Goal: Task Accomplishment & Management: Complete application form

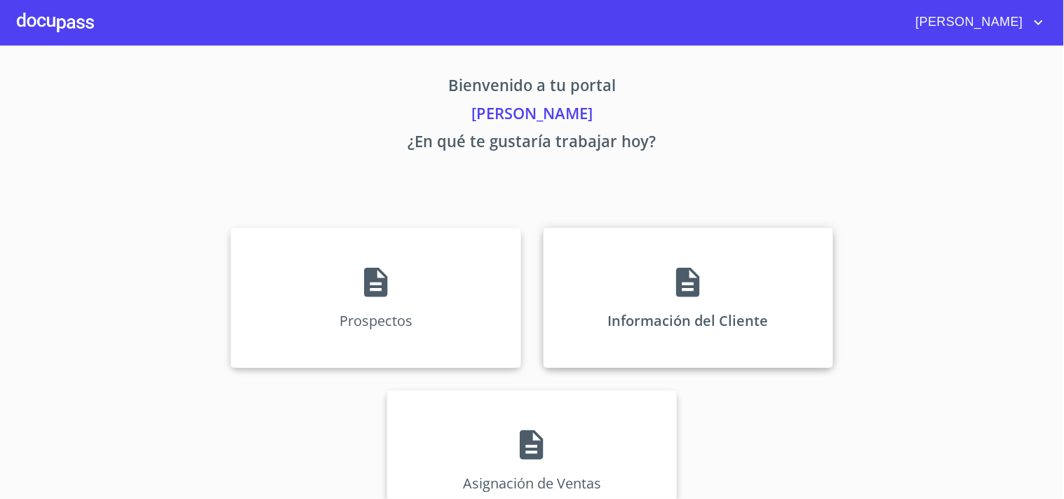
click at [678, 306] on div "Información del Cliente" at bounding box center [689, 298] width 290 height 140
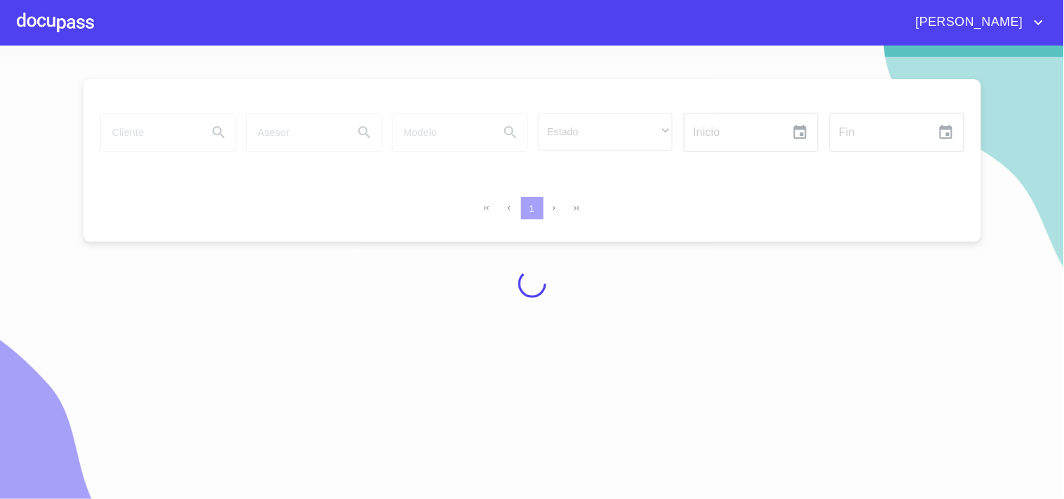
click at [161, 135] on div at bounding box center [532, 284] width 1064 height 454
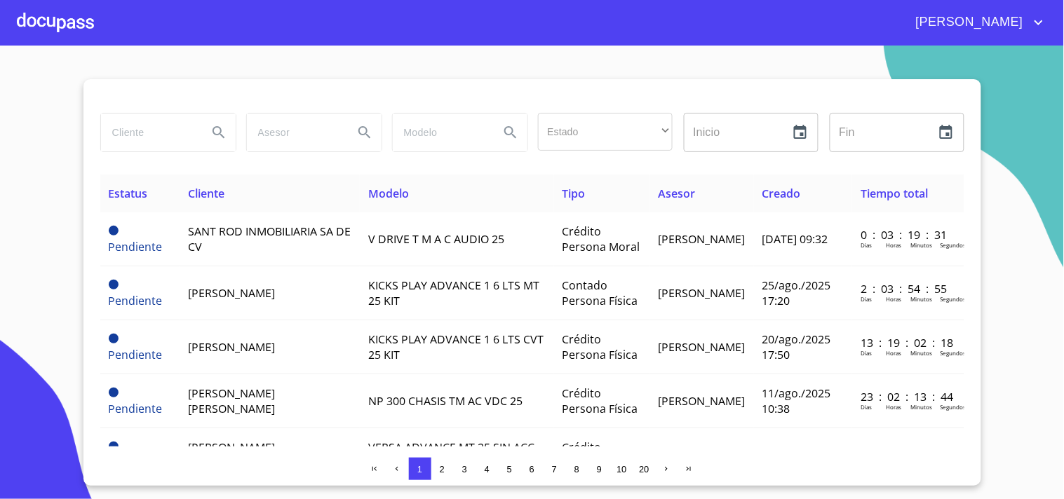
click at [163, 138] on input "search" at bounding box center [148, 133] width 95 height 38
type input "[PERSON_NAME]"
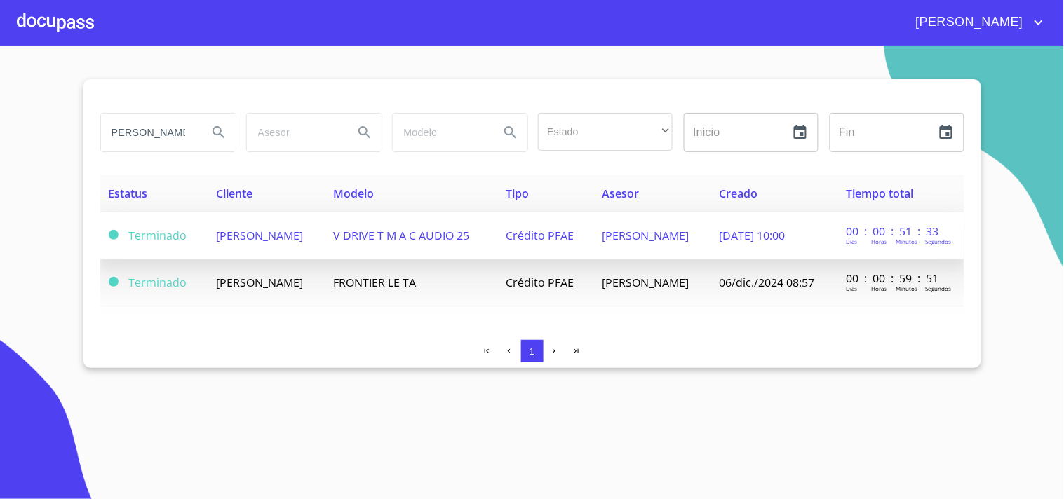
scroll to position [0, 0]
click at [325, 239] on td "[PERSON_NAME]" at bounding box center [266, 236] width 117 height 47
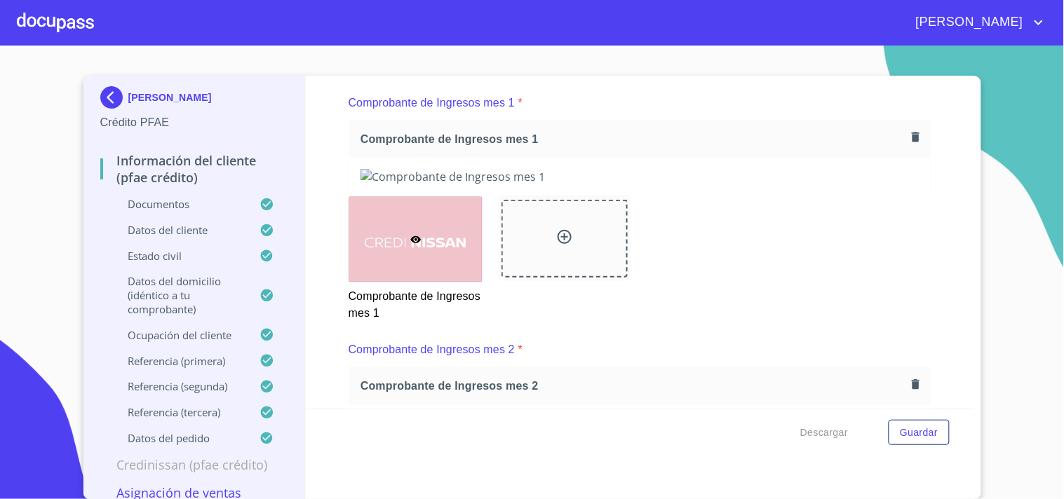
scroll to position [1403, 0]
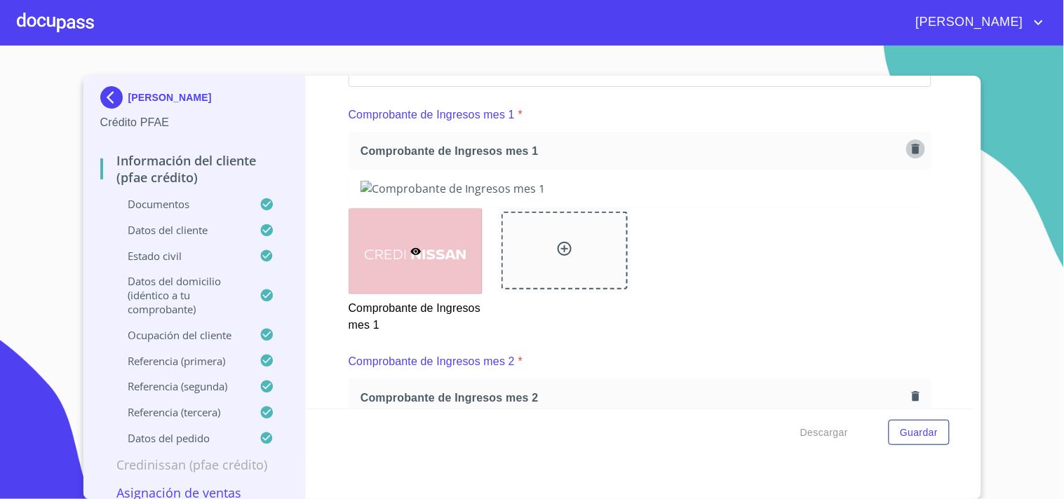
click at [909, 150] on icon "button" at bounding box center [915, 148] width 13 height 13
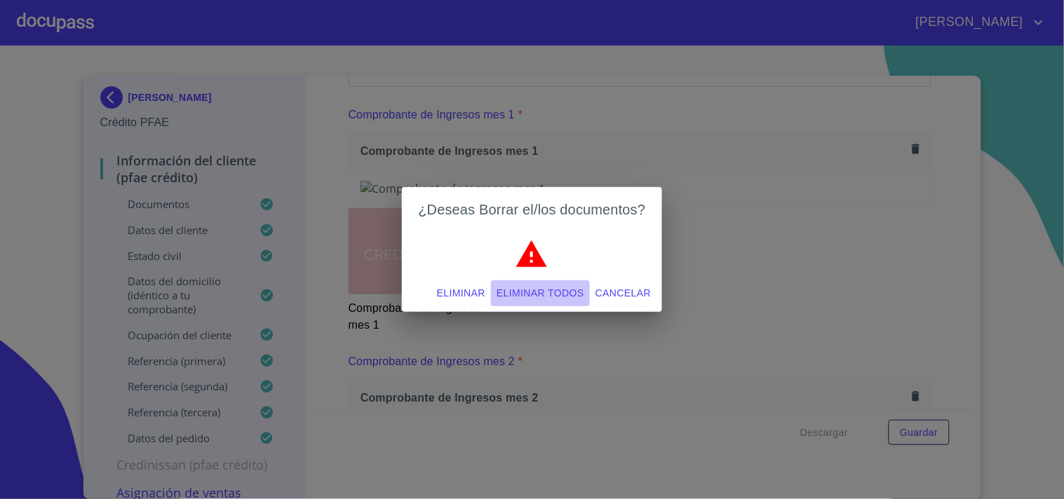
click at [566, 296] on span "Eliminar todos" at bounding box center [541, 294] width 88 height 18
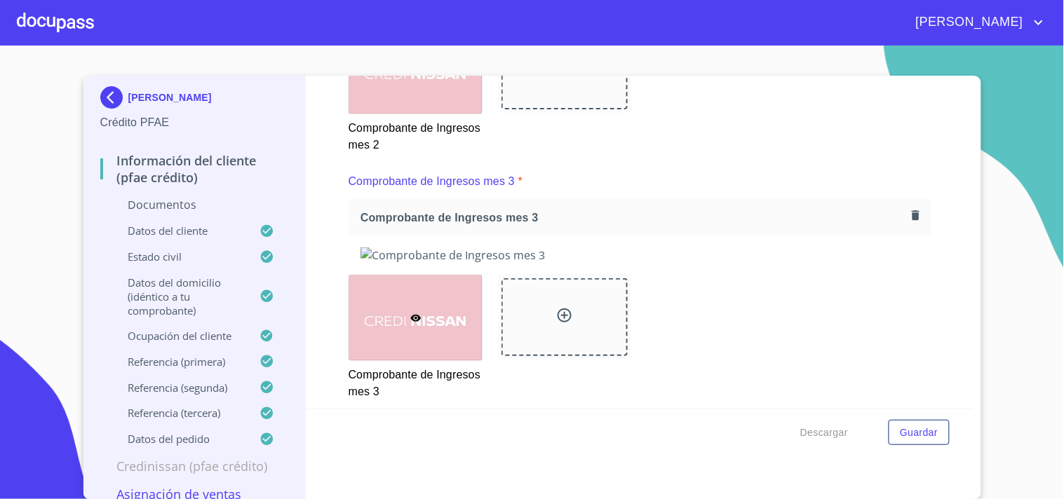
scroll to position [1568, 0]
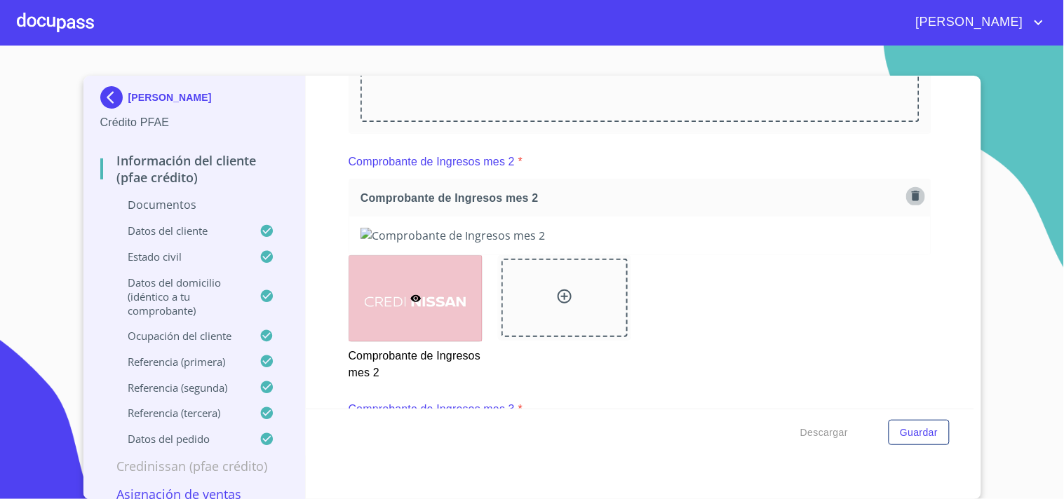
click at [912, 191] on icon "button" at bounding box center [916, 196] width 8 height 10
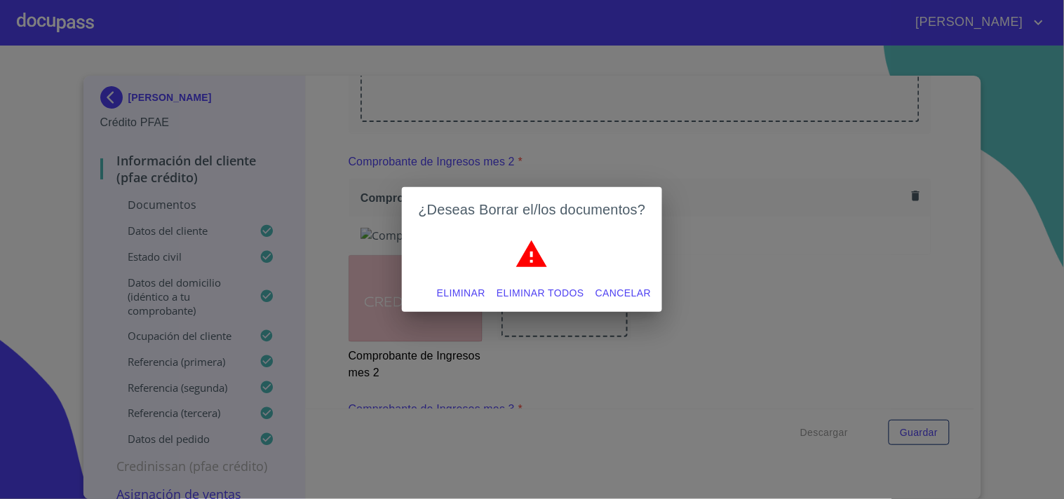
click at [567, 299] on span "Eliminar todos" at bounding box center [541, 294] width 88 height 18
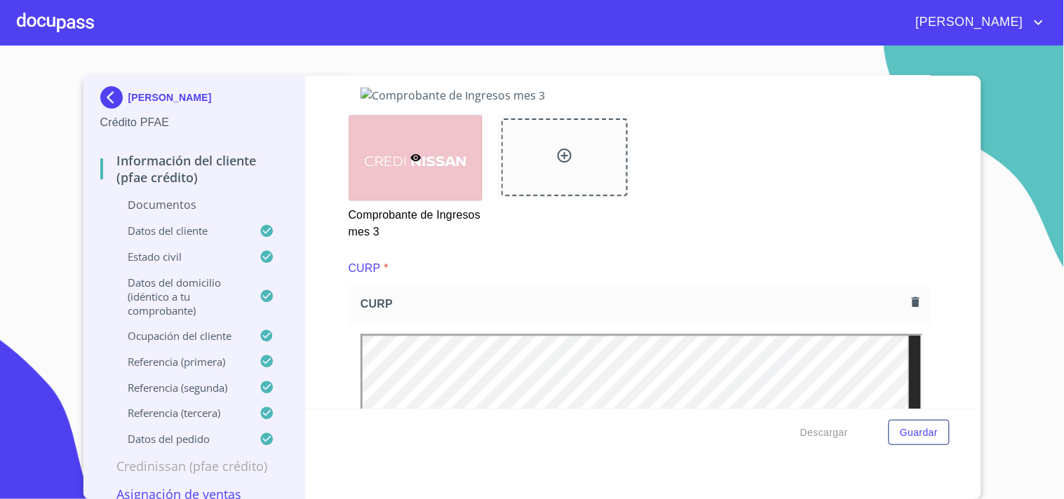
scroll to position [1744, 0]
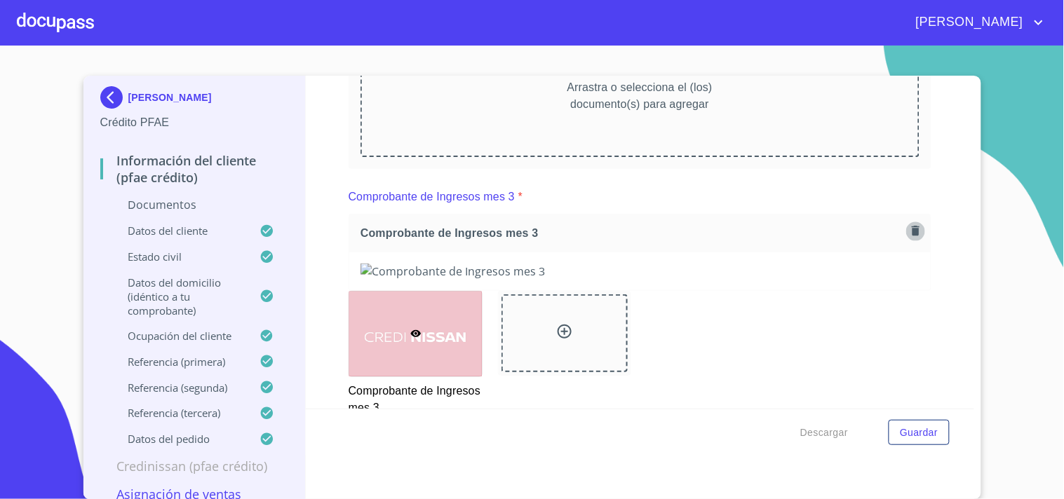
click at [909, 227] on icon "button" at bounding box center [915, 230] width 13 height 13
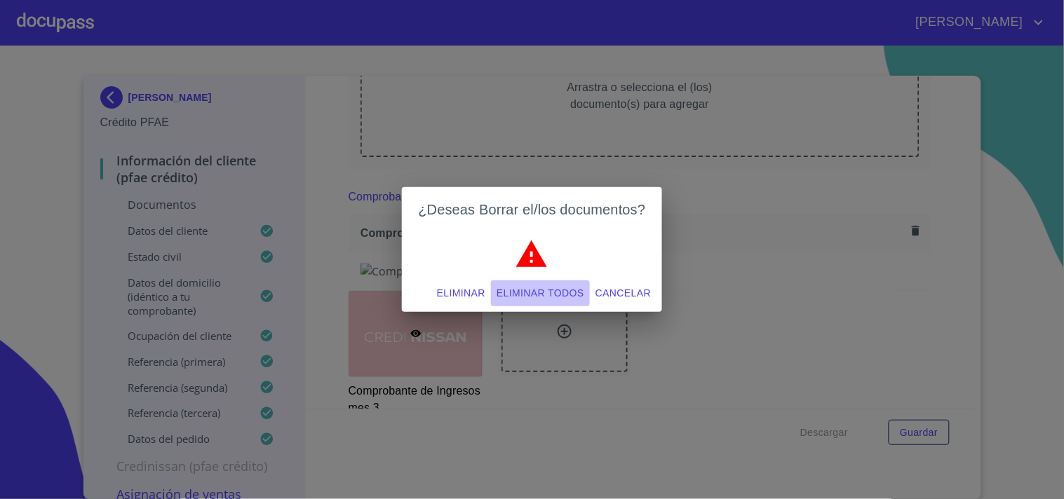
click at [558, 292] on span "Eliminar todos" at bounding box center [541, 294] width 88 height 18
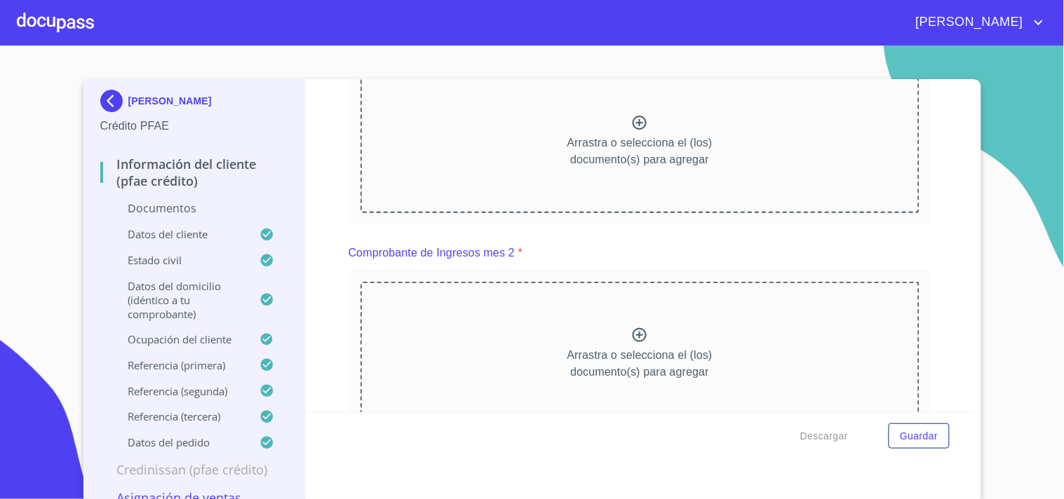
scroll to position [1433, 0]
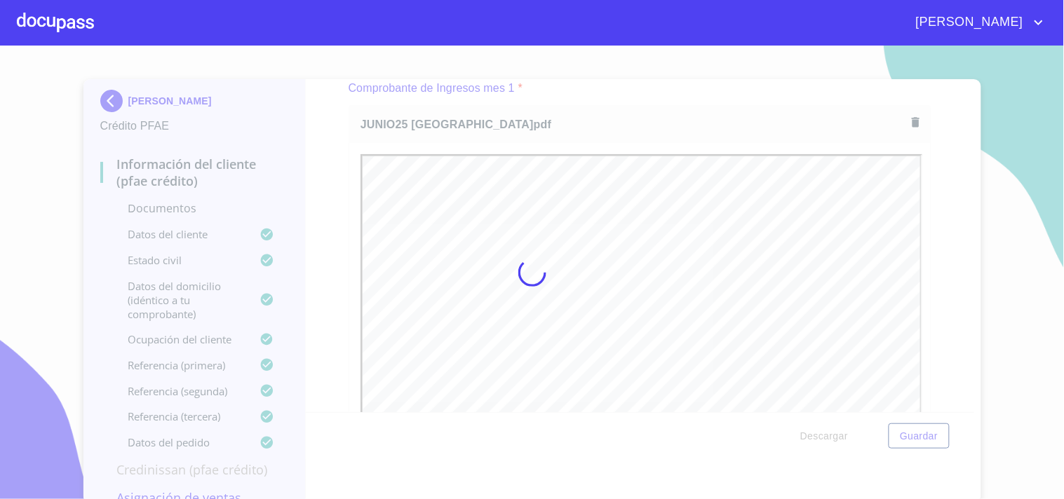
click at [912, 201] on div at bounding box center [532, 273] width 1064 height 454
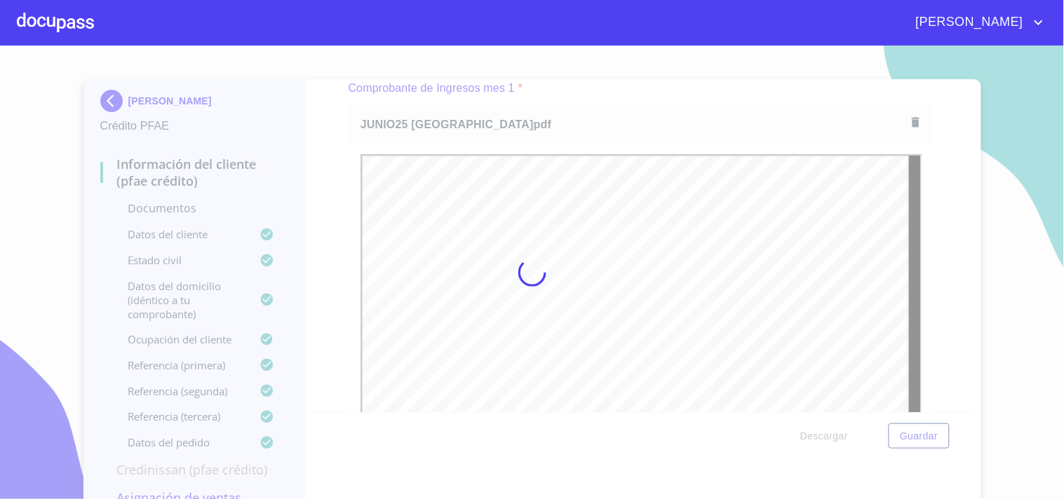
scroll to position [0, 0]
click at [965, 169] on div at bounding box center [532, 273] width 1064 height 454
drag, startPoint x: 962, startPoint y: 159, endPoint x: 962, endPoint y: 168, distance: 9.1
click at [962, 168] on div at bounding box center [532, 273] width 1064 height 454
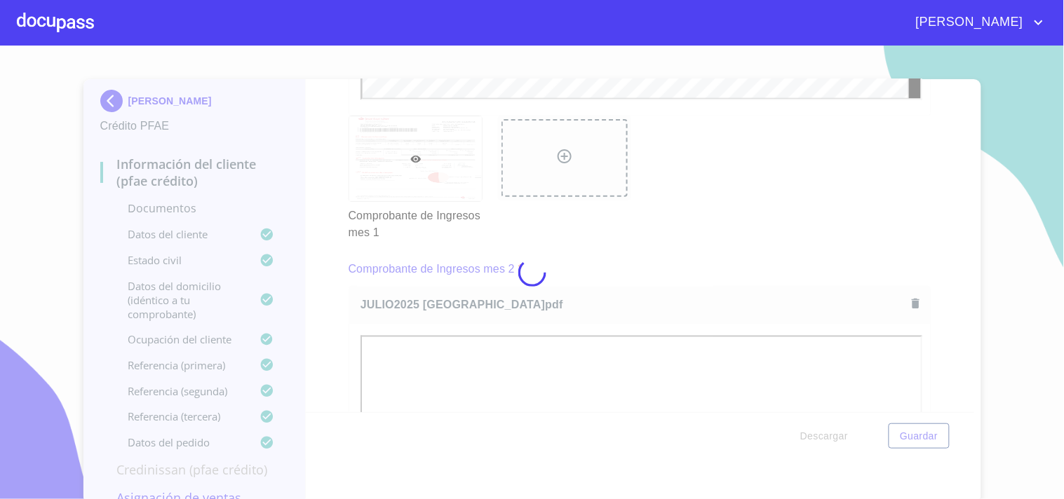
click at [915, 261] on div at bounding box center [532, 273] width 1064 height 454
click at [962, 171] on div at bounding box center [532, 273] width 1064 height 454
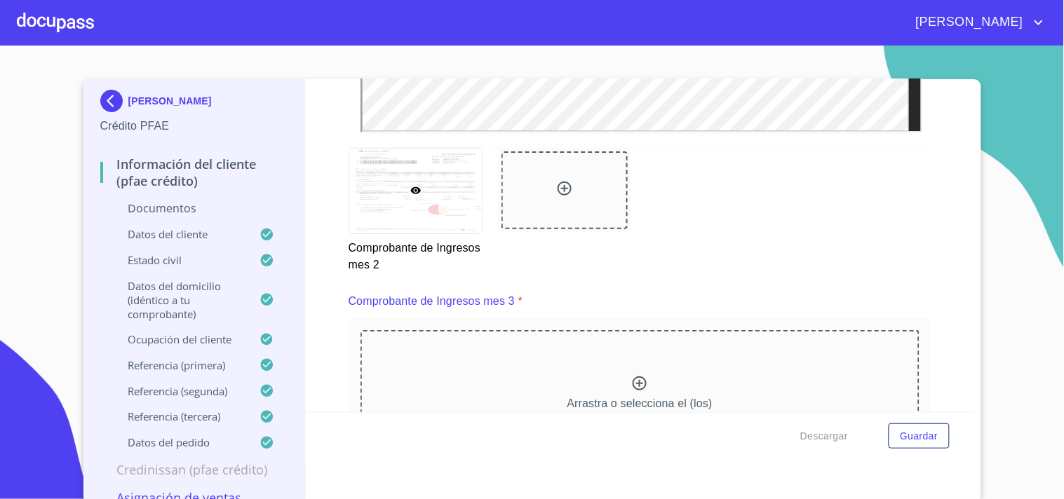
scroll to position [2508, 0]
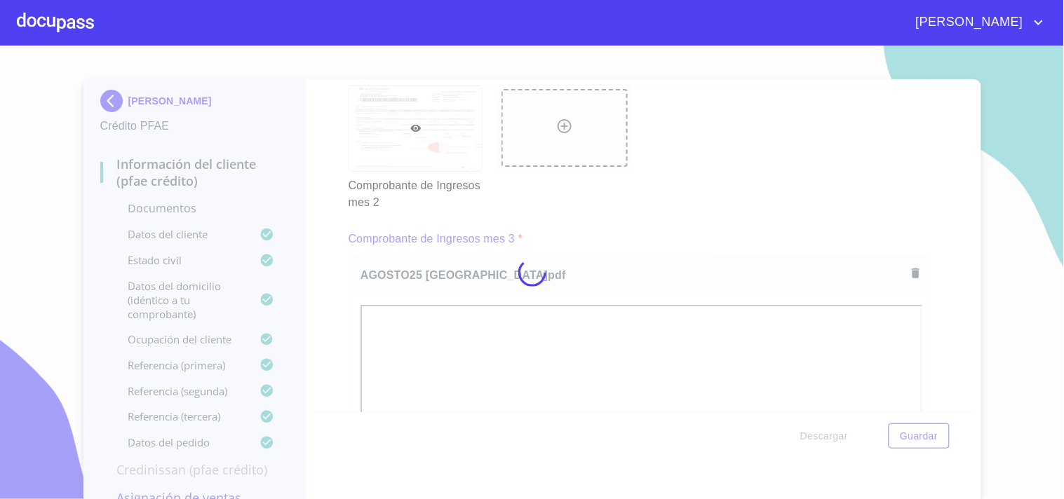
click at [599, 235] on div at bounding box center [532, 273] width 1064 height 454
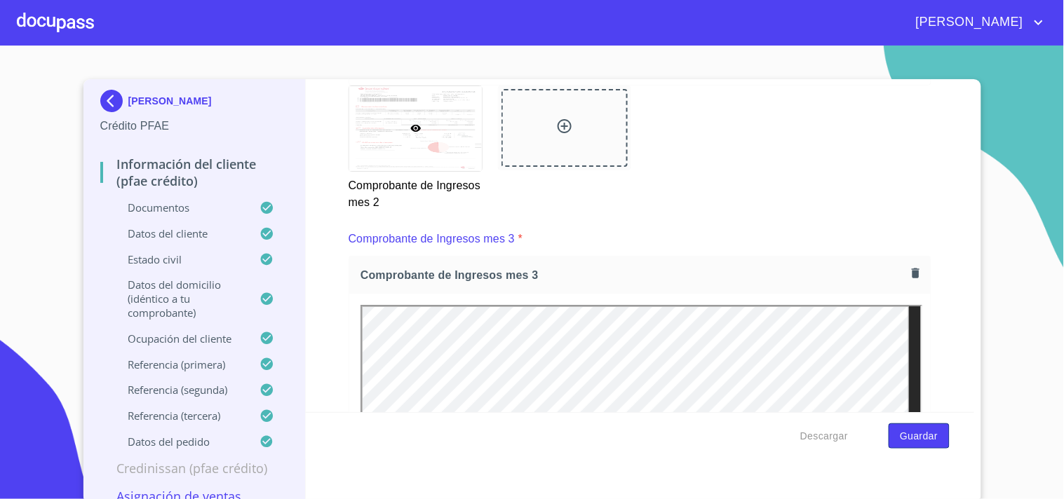
click at [926, 433] on span "Guardar" at bounding box center [919, 437] width 38 height 18
